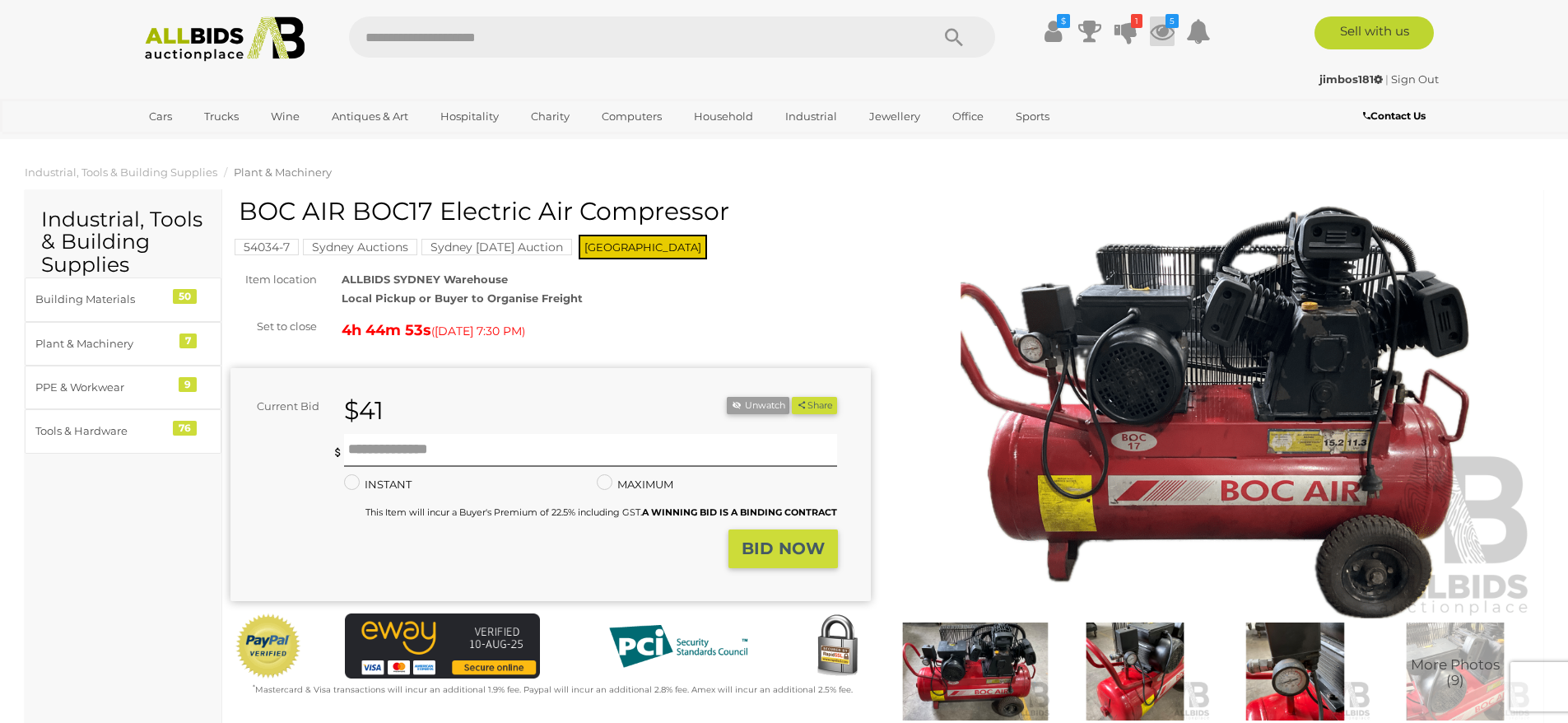
click at [1163, 26] on icon at bounding box center [1163, 31] width 25 height 30
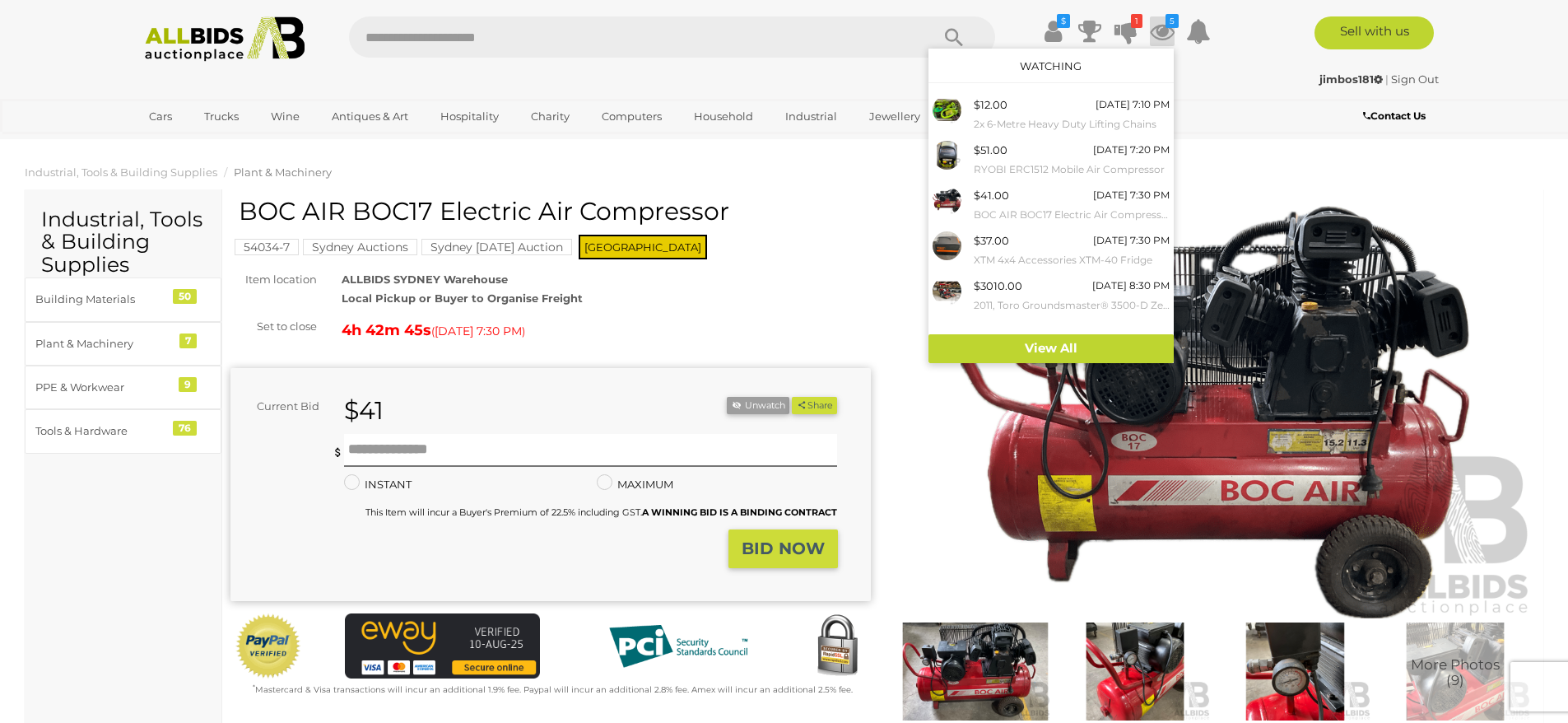
click at [964, 518] on img at bounding box center [1215, 411] width 640 height 412
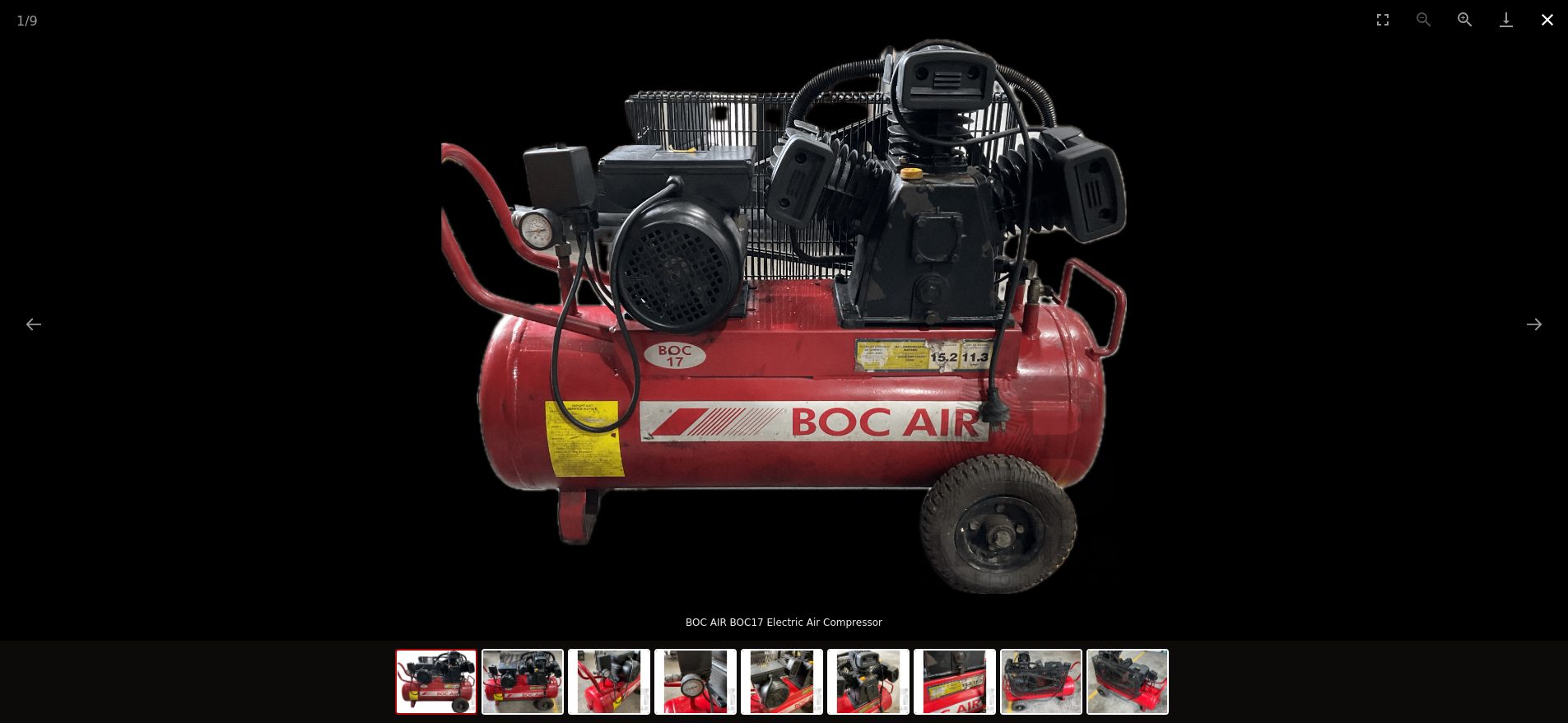
click at [1548, 19] on button "Close gallery" at bounding box center [1547, 19] width 41 height 39
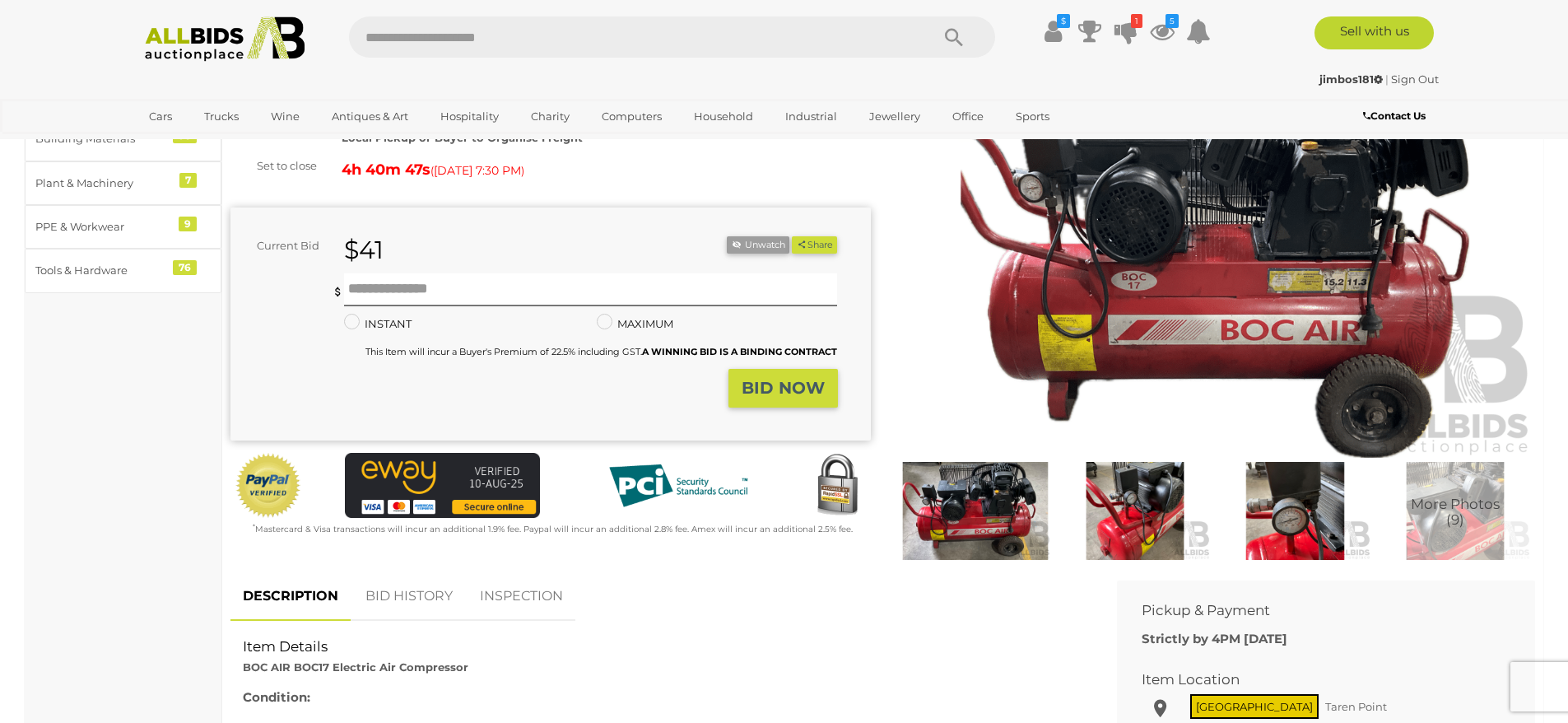
scroll to position [165, 0]
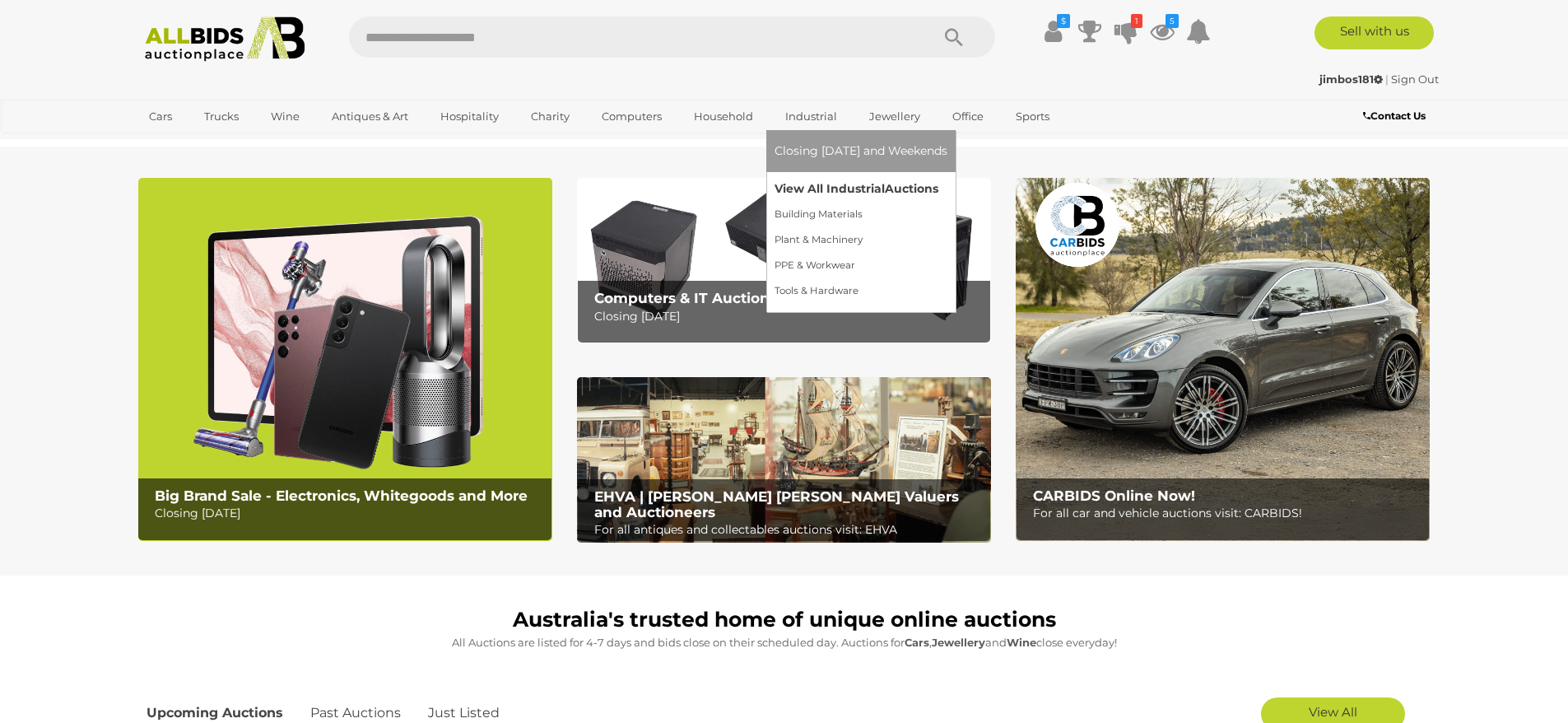
click at [807, 187] on link "View All Industrial Auctions" at bounding box center [861, 189] width 173 height 26
